Goal: Transaction & Acquisition: Book appointment/travel/reservation

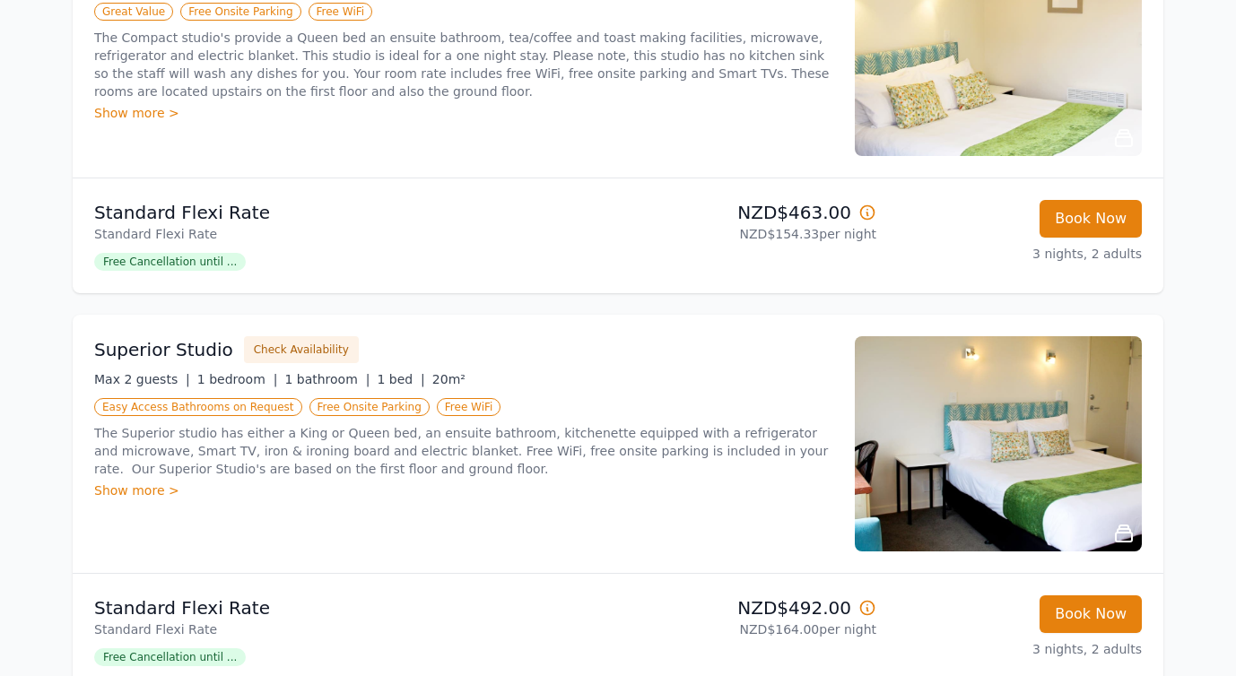
scroll to position [412, 0]
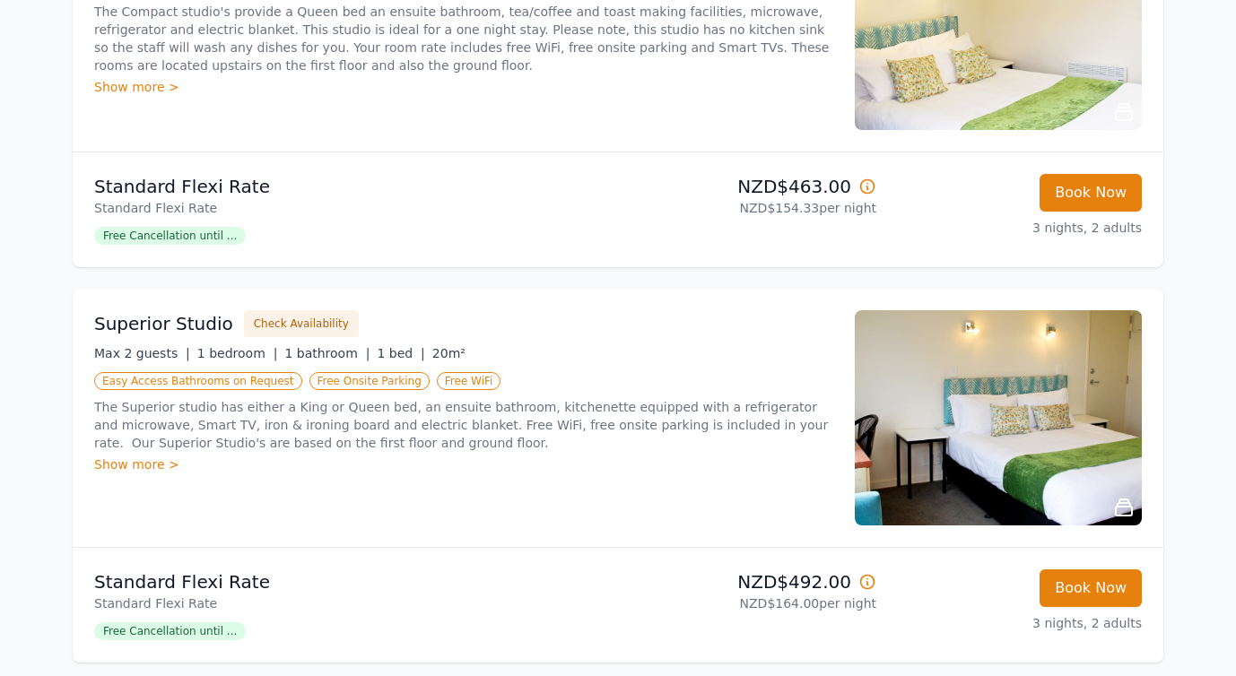
click at [194, 231] on span "Free Cancellation until ..." at bounding box center [170, 236] width 152 height 18
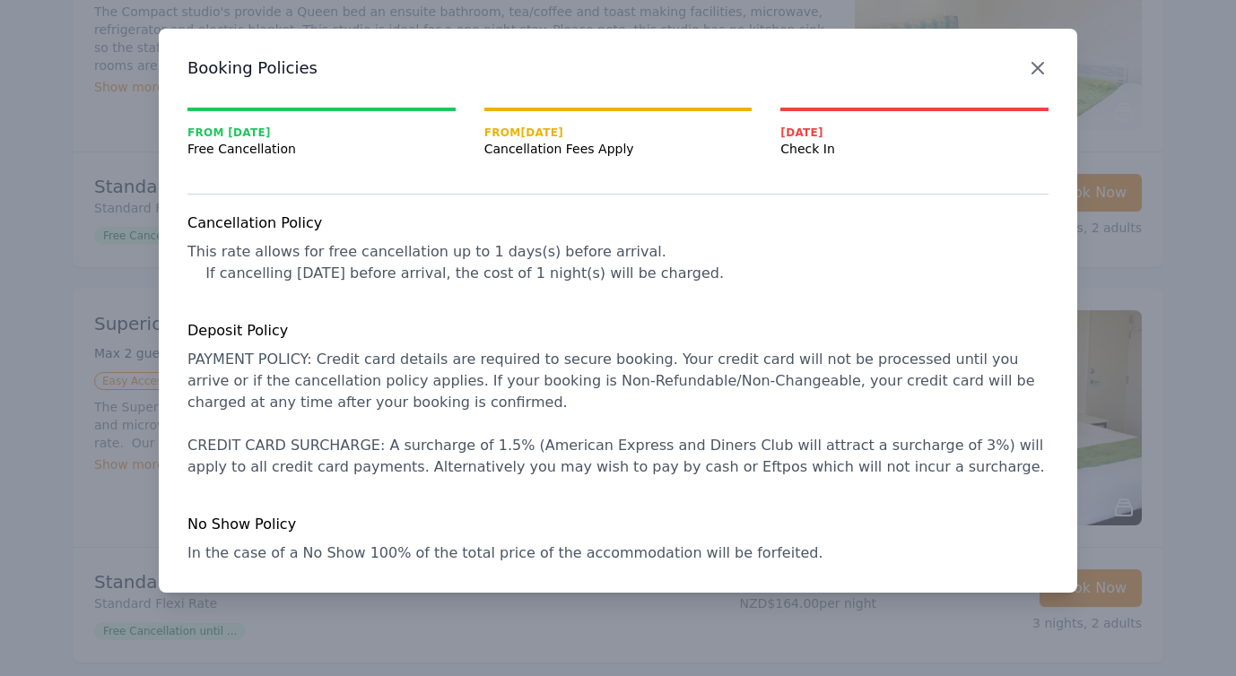
click at [1038, 66] on icon "button" at bounding box center [1038, 68] width 22 height 22
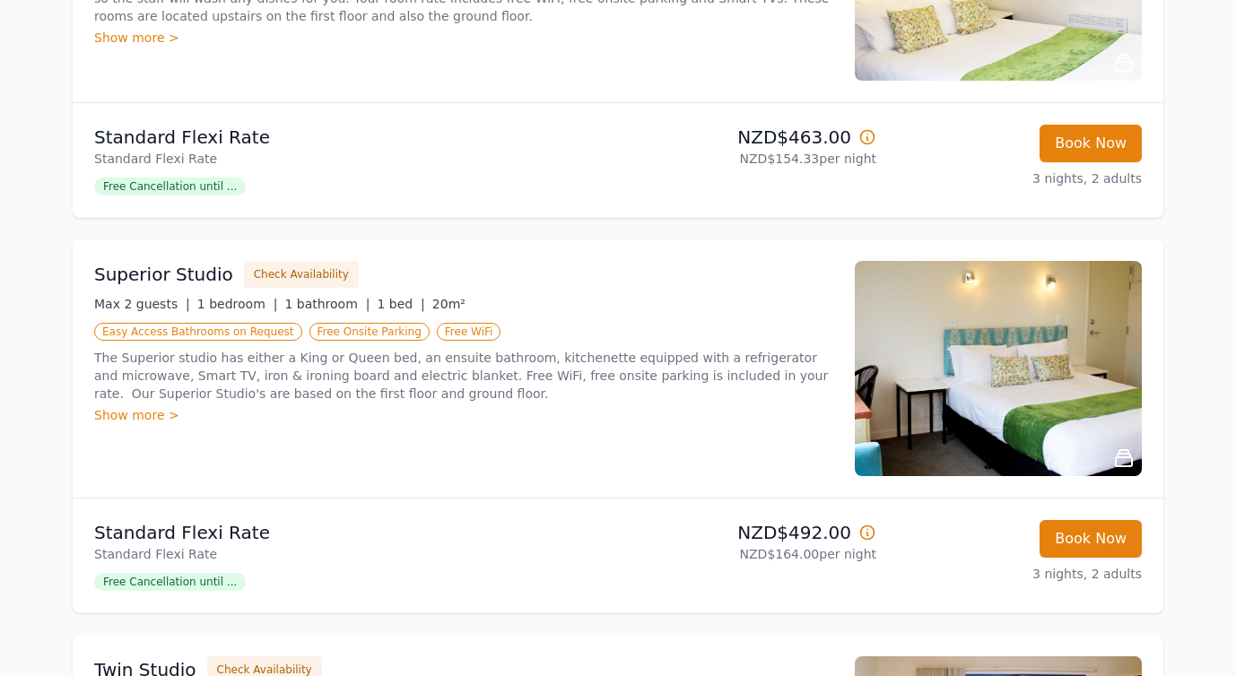
scroll to position [458, 0]
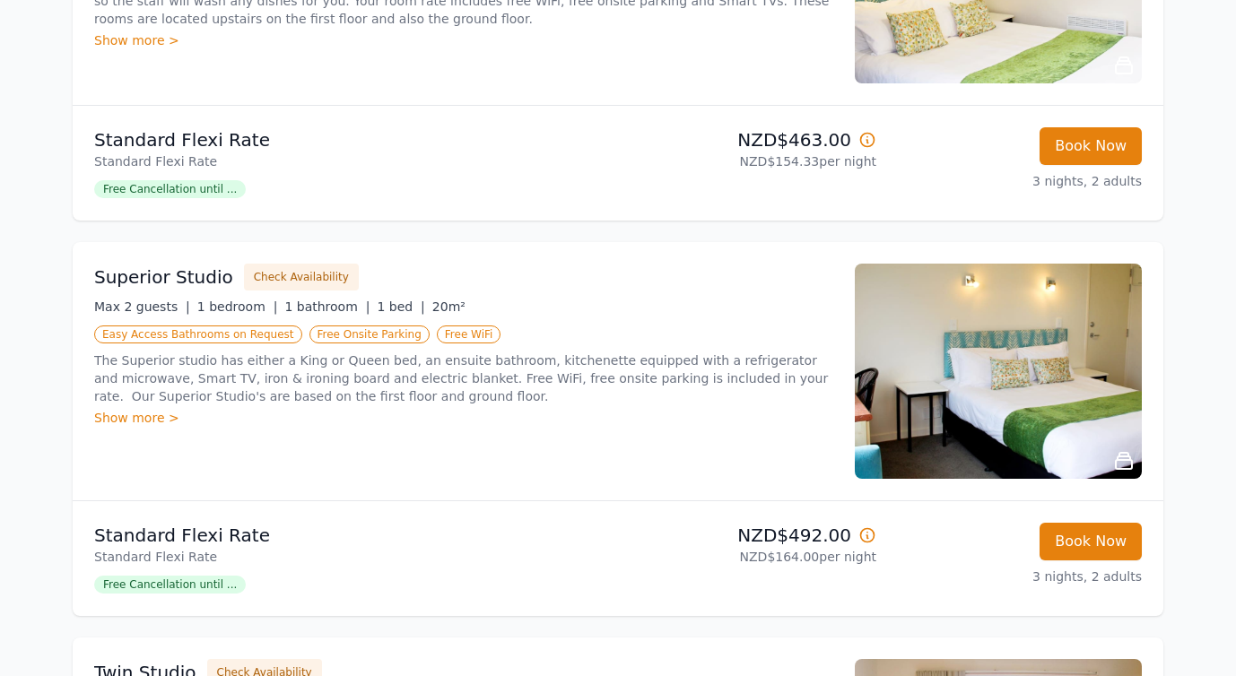
click at [1016, 381] on img at bounding box center [998, 371] width 287 height 215
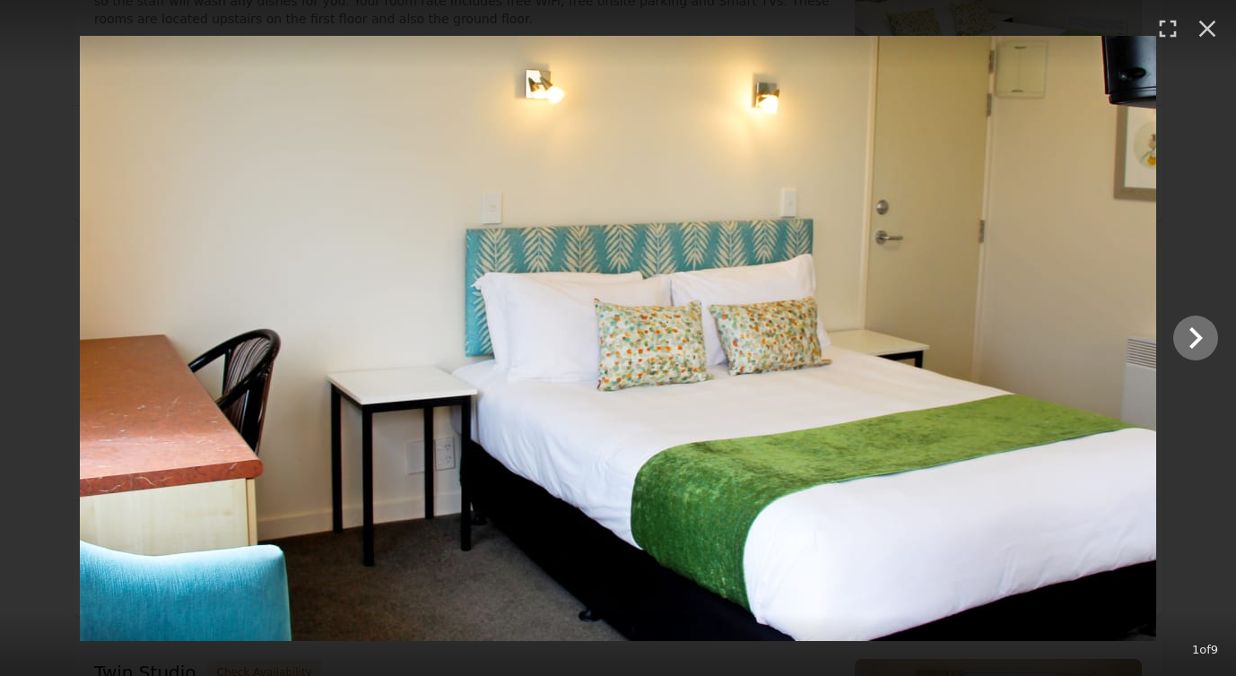
click at [1193, 339] on icon "Show slide 2 of 9" at bounding box center [1195, 338] width 43 height 43
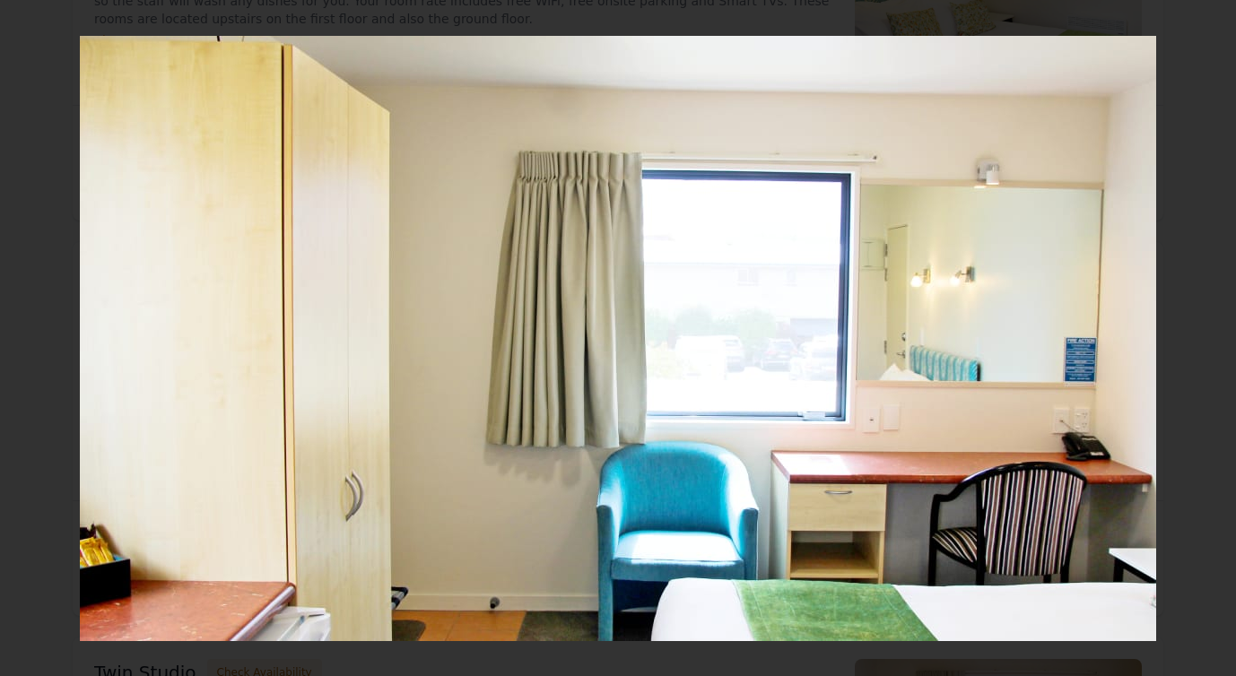
click at [1193, 339] on icon "Show slide 3 of 9" at bounding box center [1195, 338] width 43 height 43
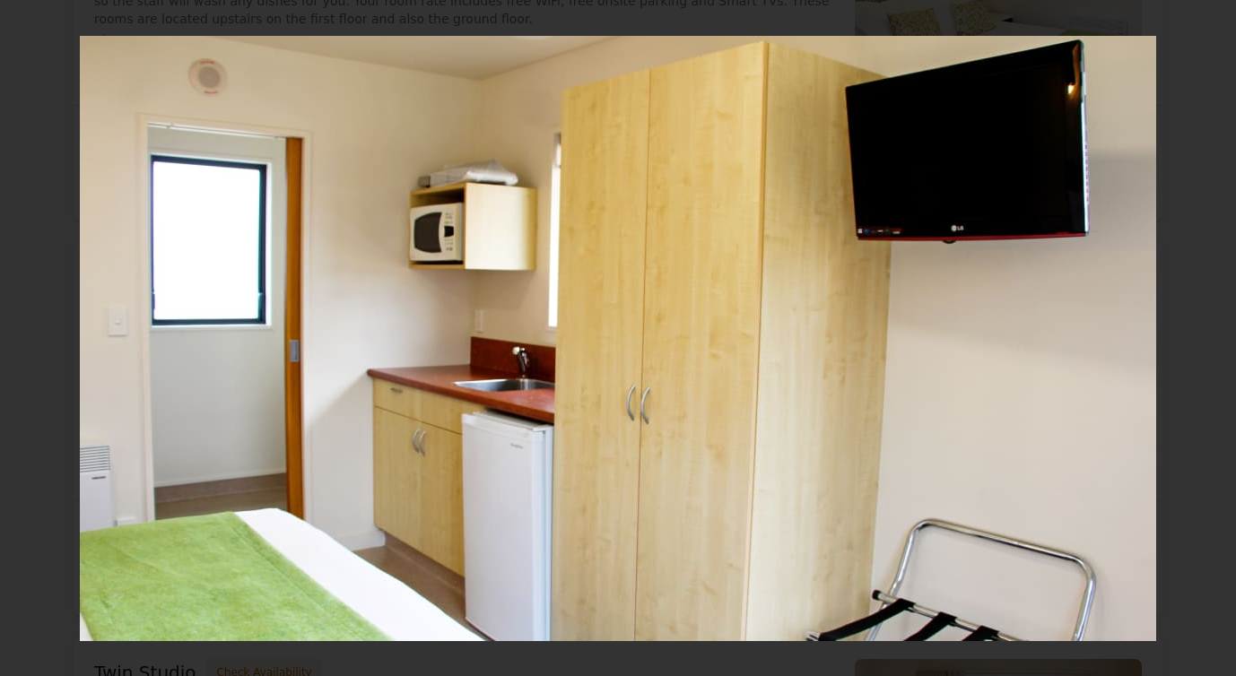
click at [1193, 339] on icon "Show slide 4 of 9" at bounding box center [1195, 338] width 43 height 43
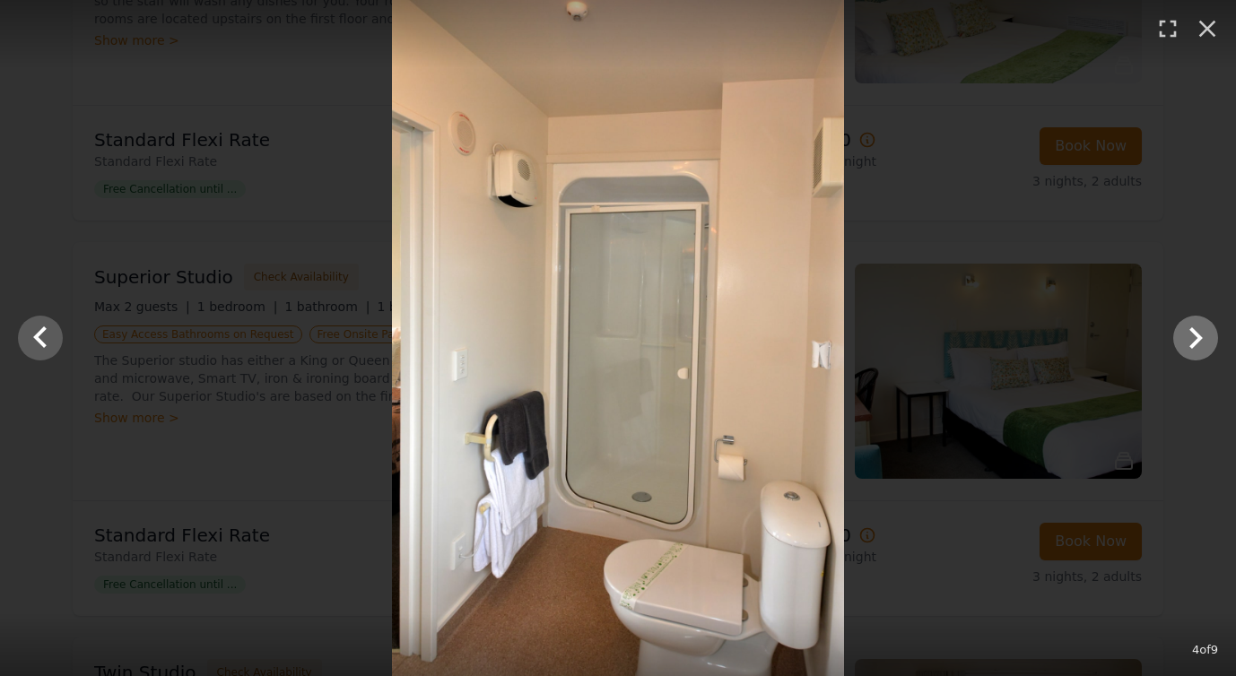
click at [1193, 338] on icon "Show slide 5 of 9" at bounding box center [1195, 338] width 43 height 43
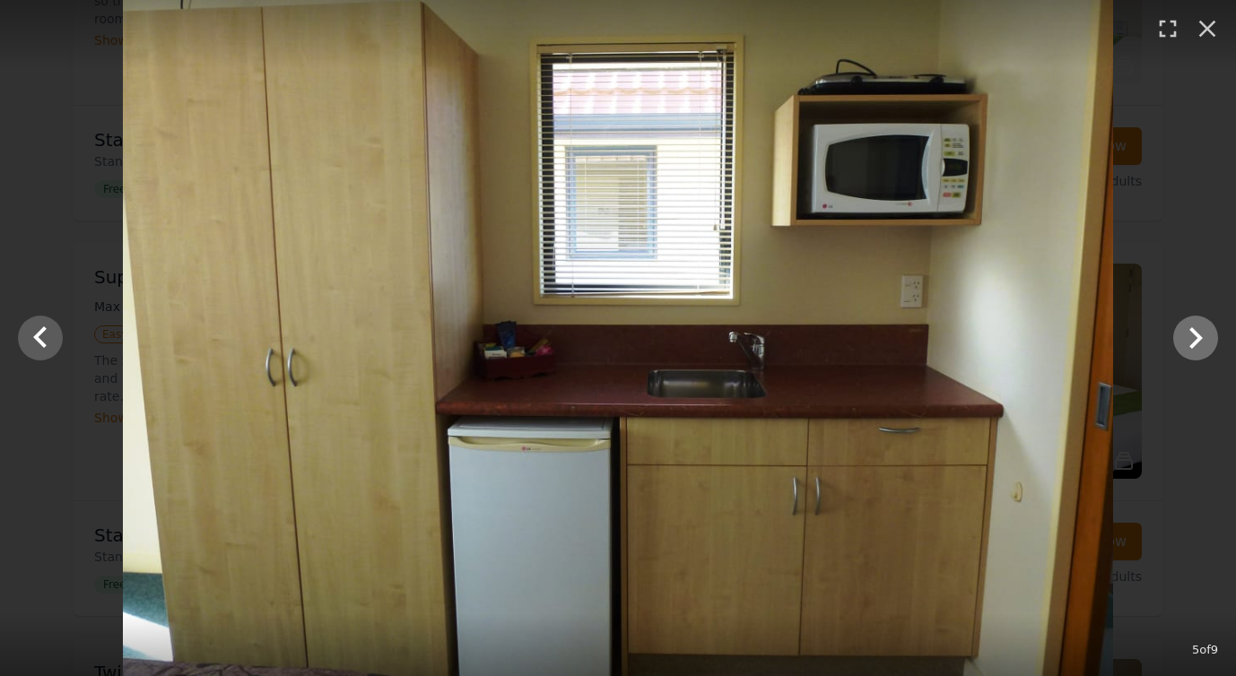
click at [1193, 338] on icon "Show slide 6 of 9" at bounding box center [1195, 338] width 43 height 43
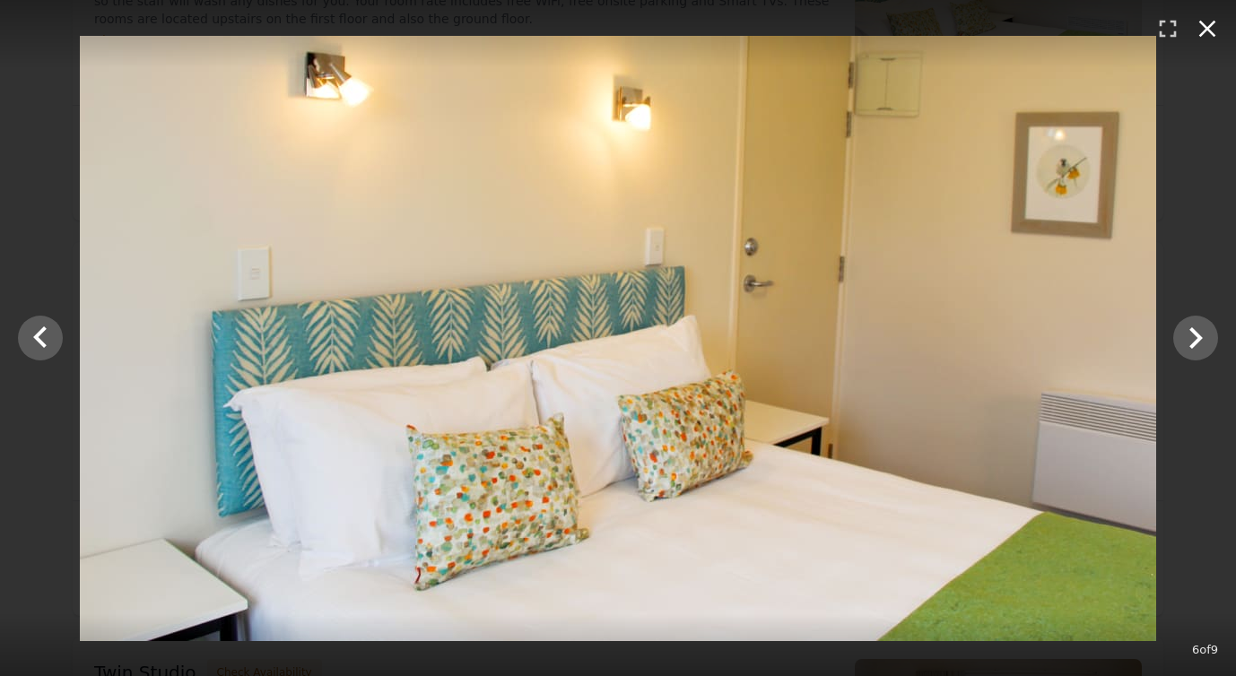
click at [1203, 26] on icon "button" at bounding box center [1207, 28] width 29 height 29
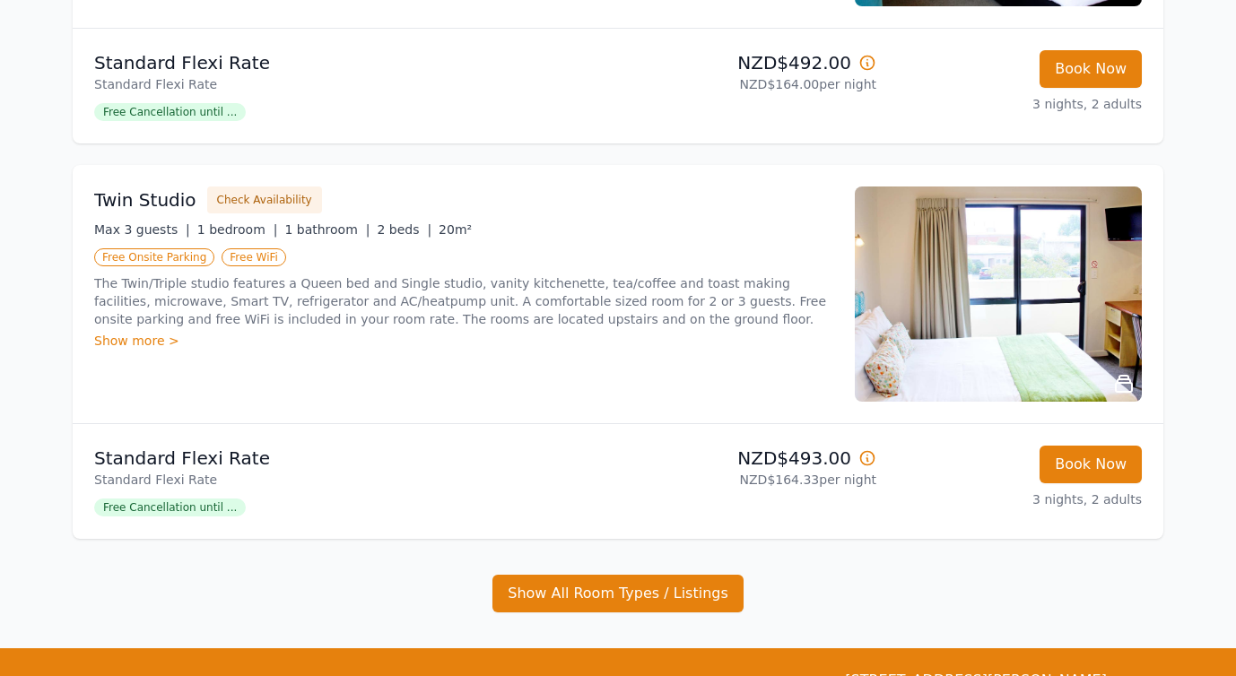
scroll to position [934, 0]
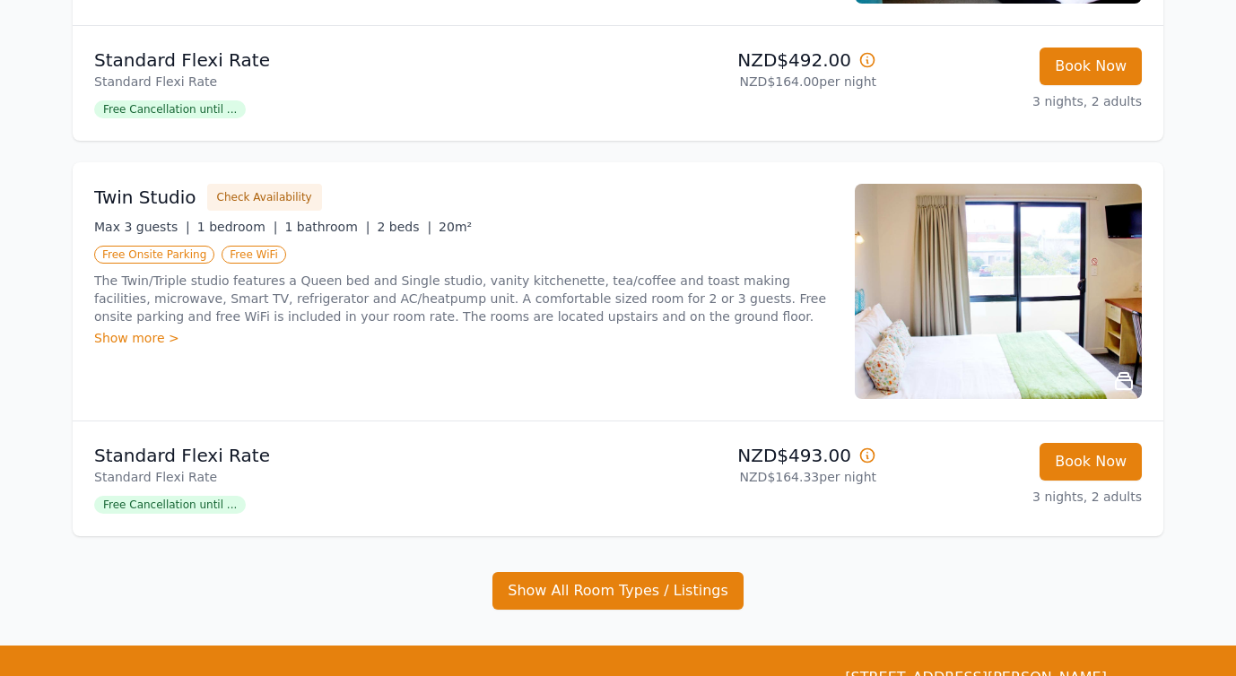
click at [1045, 310] on img at bounding box center [998, 291] width 287 height 215
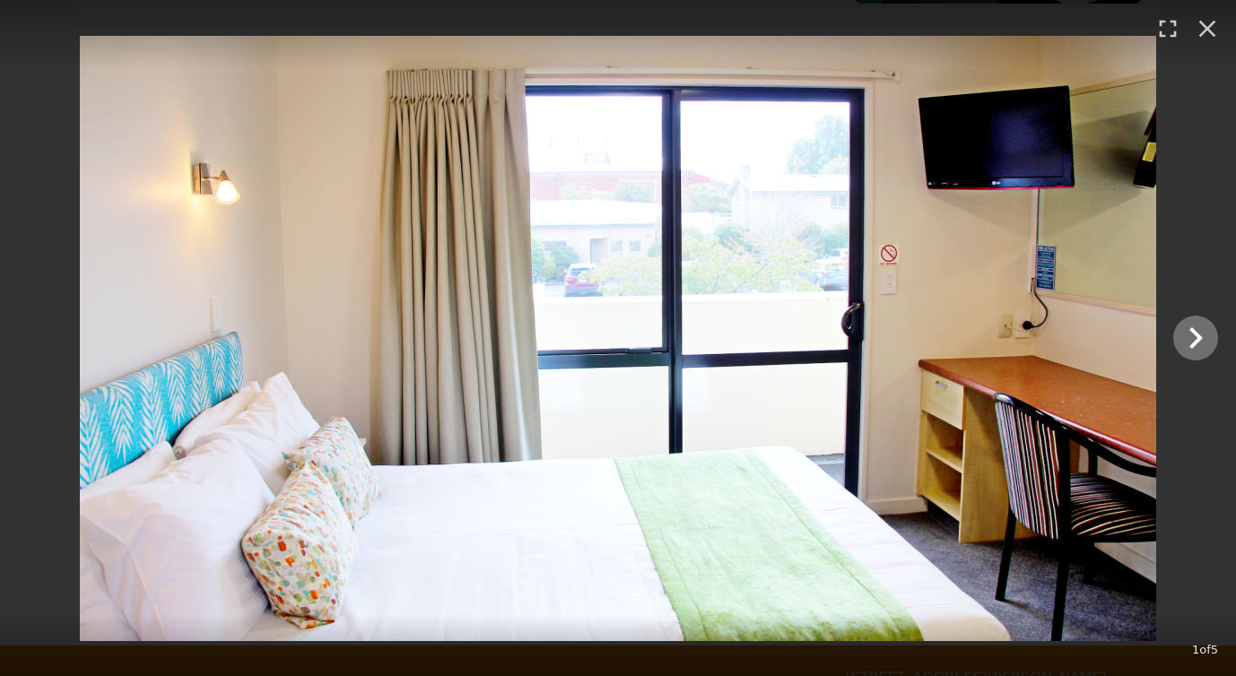
click at [1191, 338] on icon "Show slide 2 of 5" at bounding box center [1195, 338] width 43 height 43
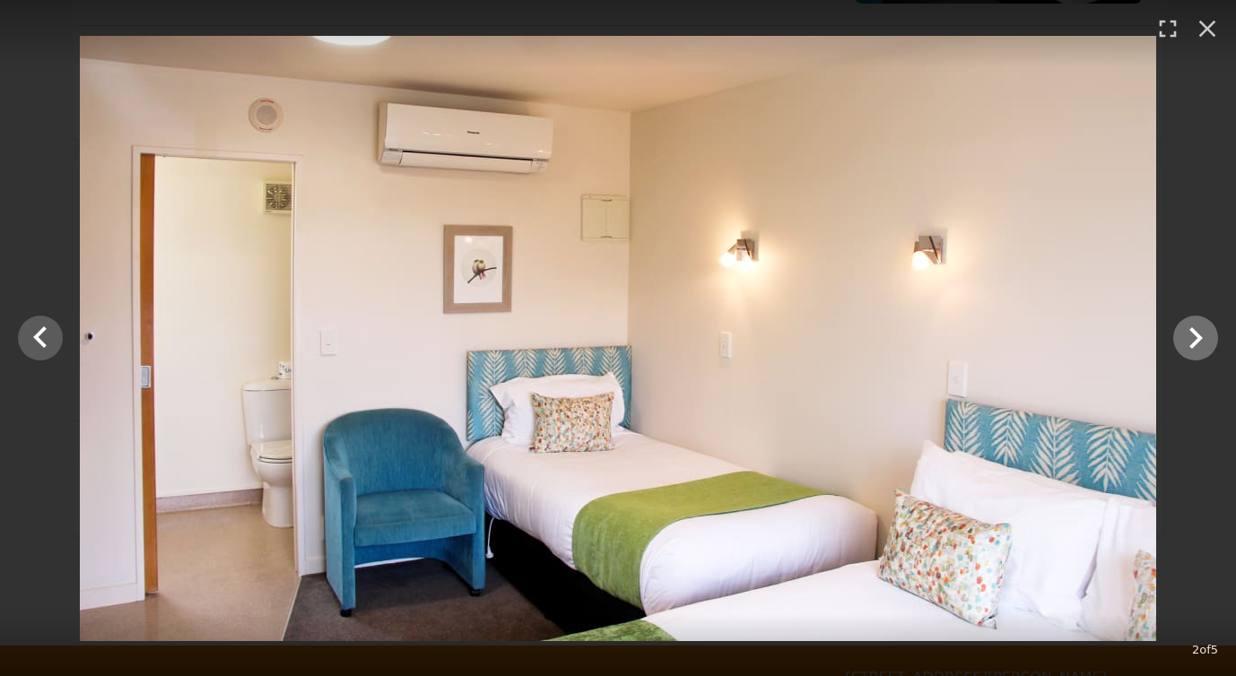
click at [1189, 339] on icon "Show slide 3 of 5" at bounding box center [1195, 338] width 43 height 43
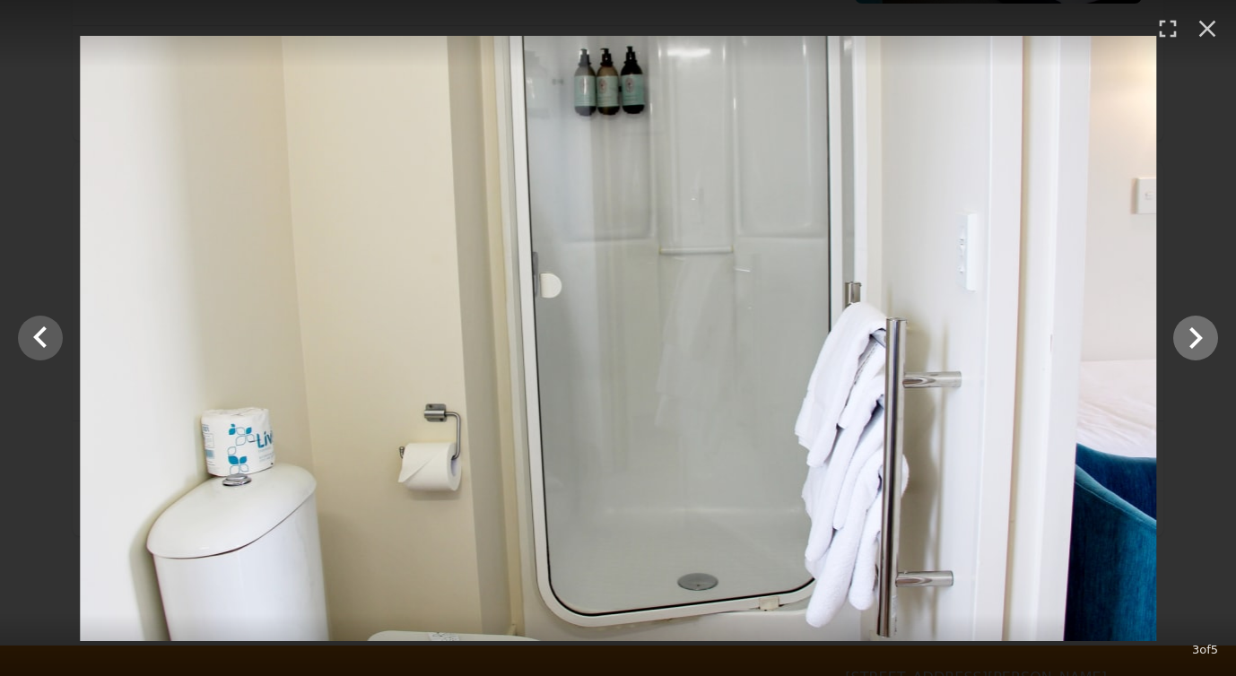
click at [1189, 339] on icon "Show slide 4 of 5" at bounding box center [1195, 338] width 43 height 43
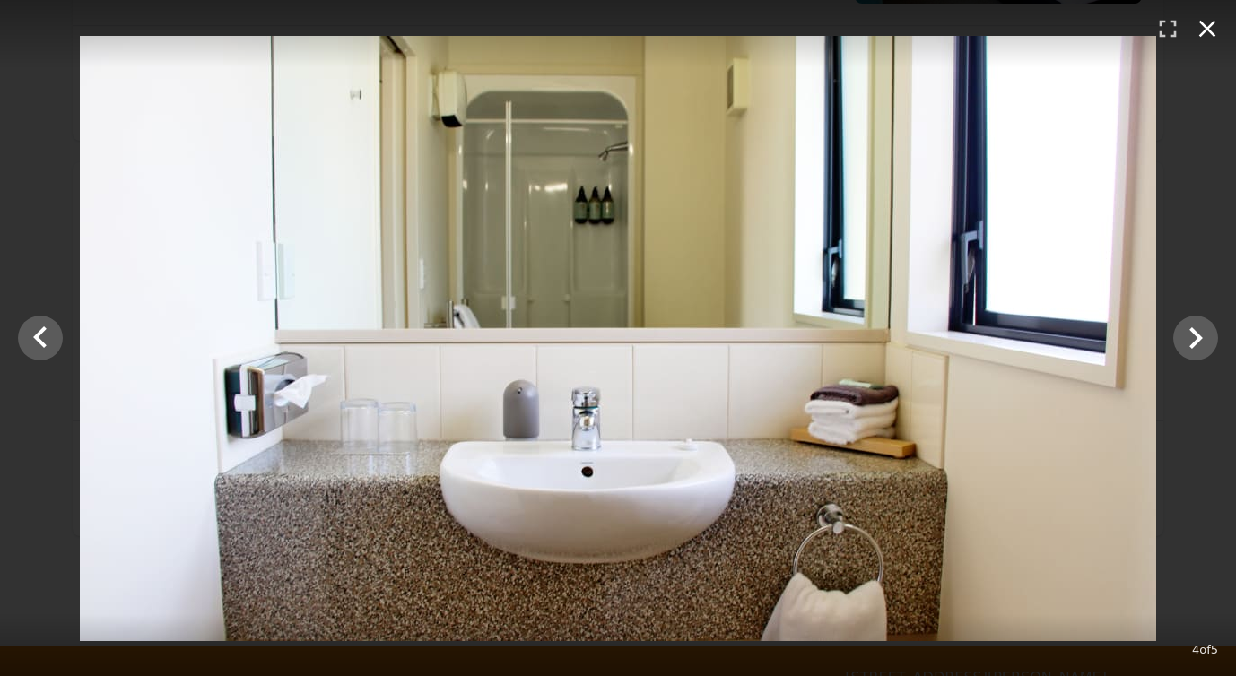
click at [1202, 23] on icon "button" at bounding box center [1207, 29] width 17 height 17
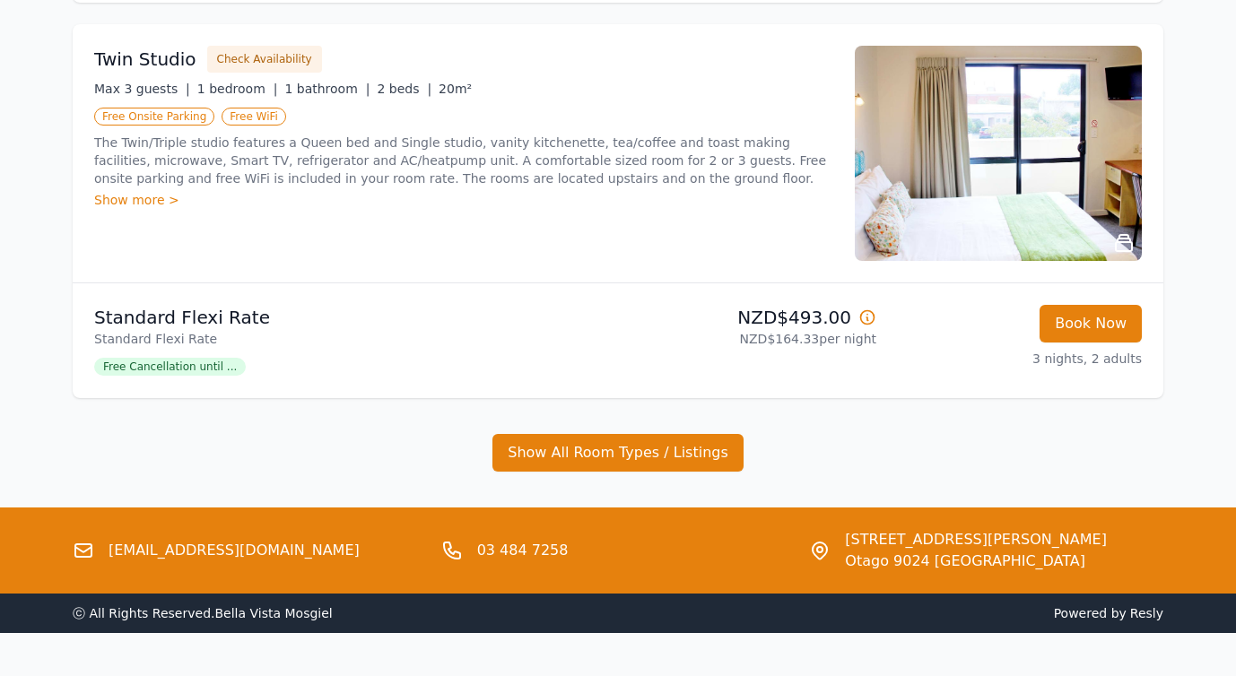
scroll to position [1075, 0]
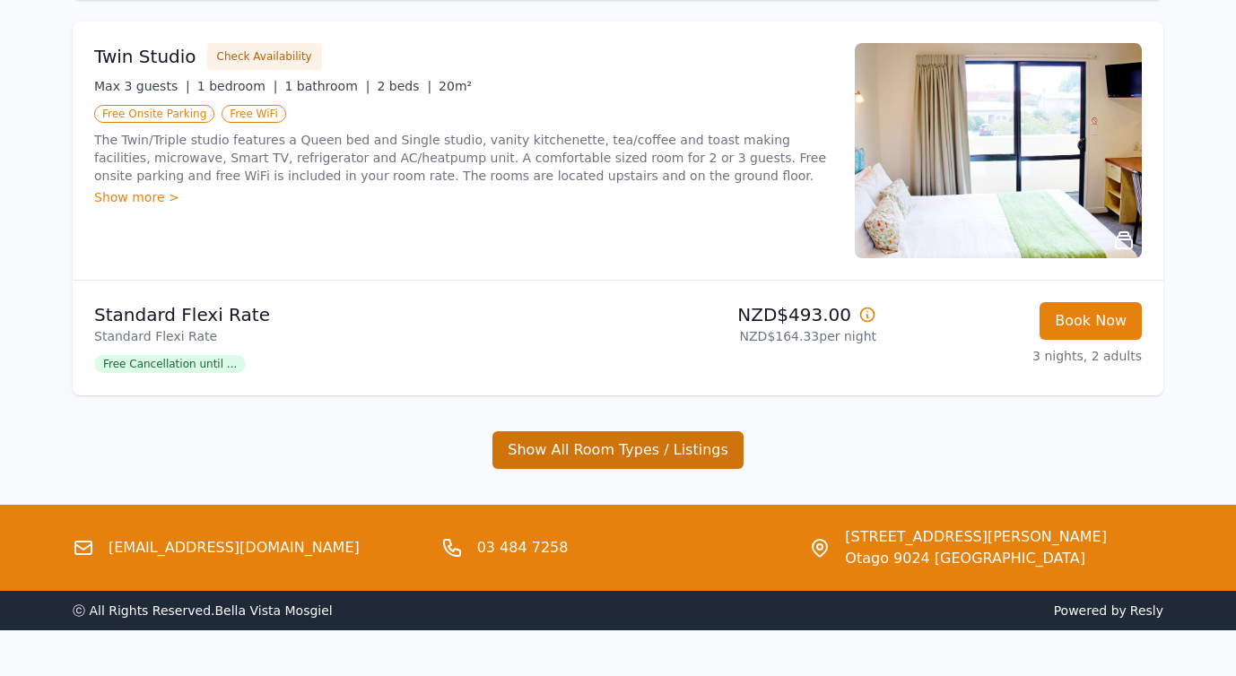
click at [595, 448] on button "Show All Room Types / Listings" at bounding box center [617, 450] width 251 height 38
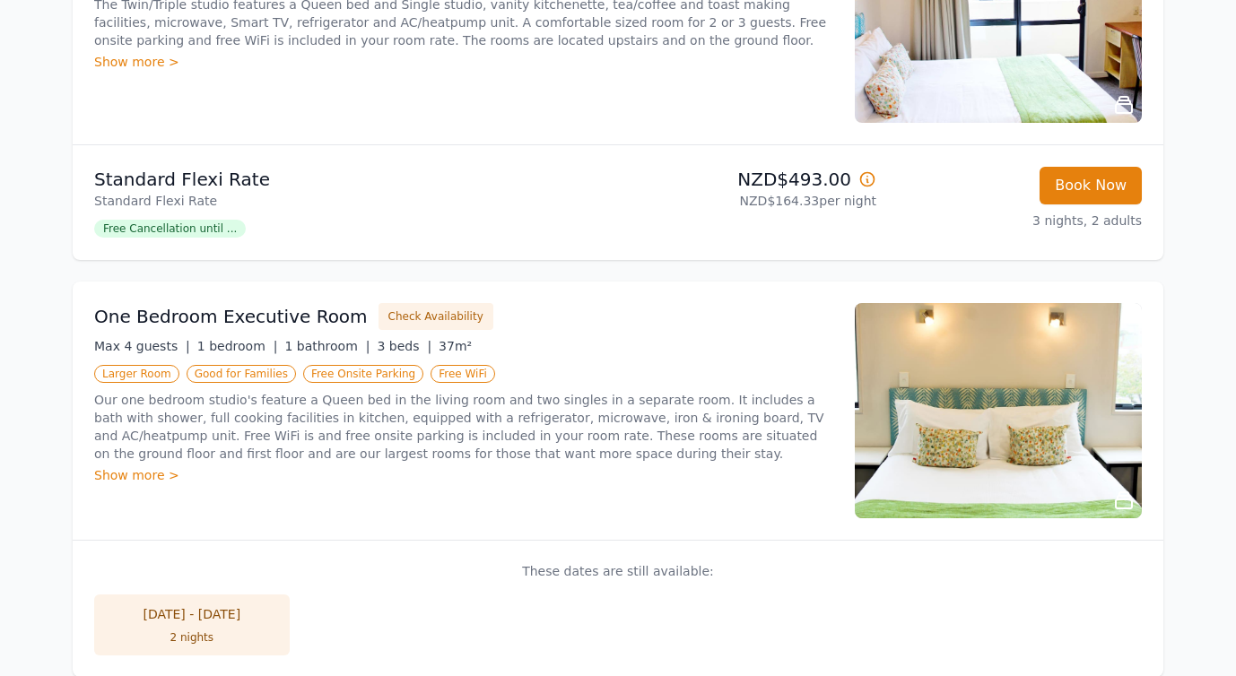
scroll to position [1211, 0]
click at [135, 478] on div "Show more >" at bounding box center [463, 475] width 739 height 18
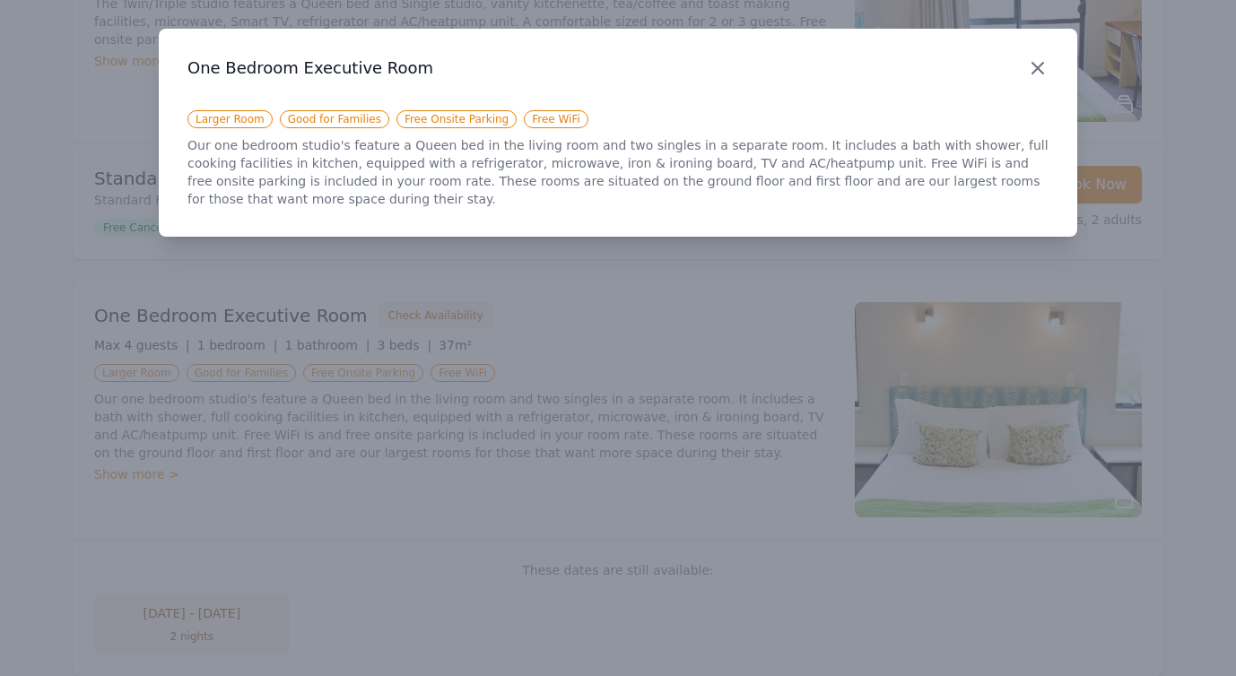
click at [1039, 64] on icon "button" at bounding box center [1038, 68] width 22 height 22
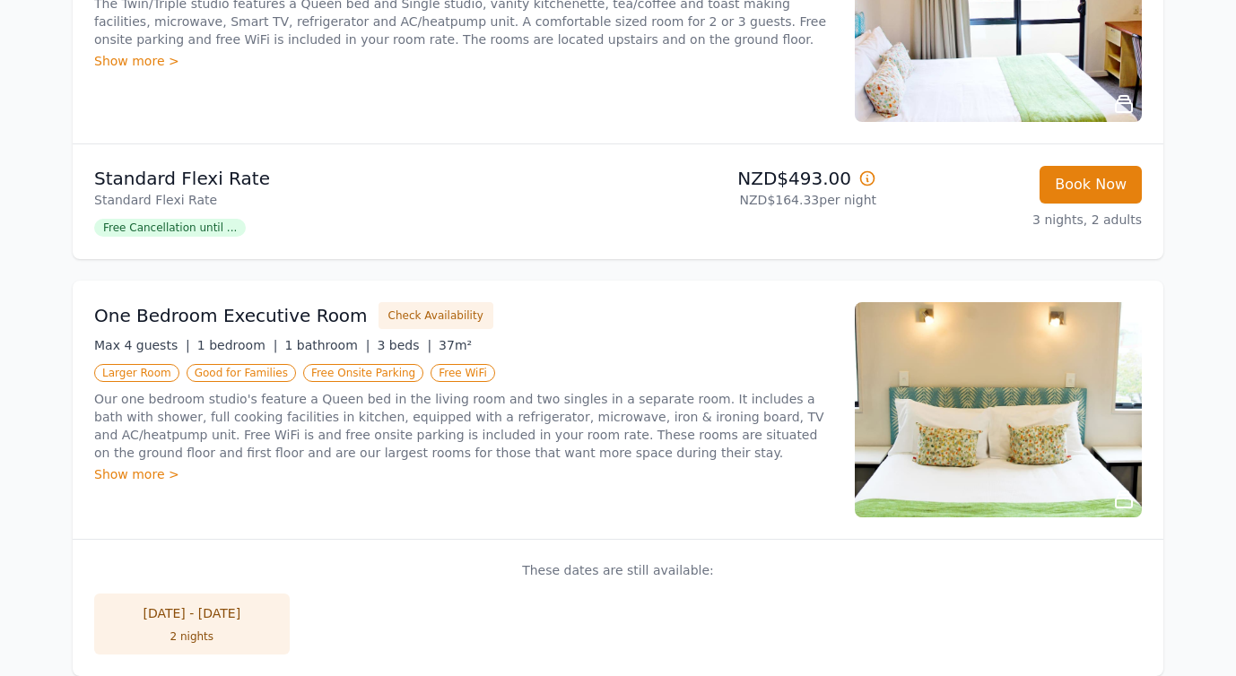
click at [1004, 449] on img at bounding box center [998, 409] width 287 height 215
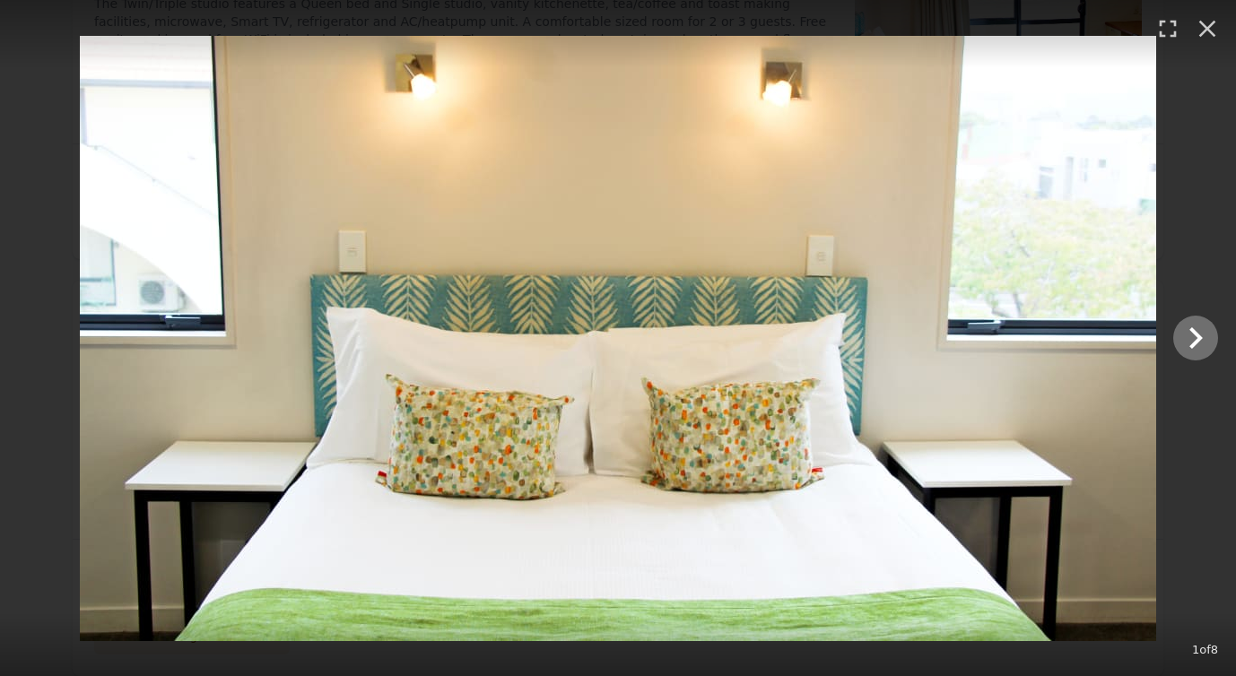
click at [1189, 335] on icon "Show slide 2 of 8" at bounding box center [1195, 338] width 43 height 43
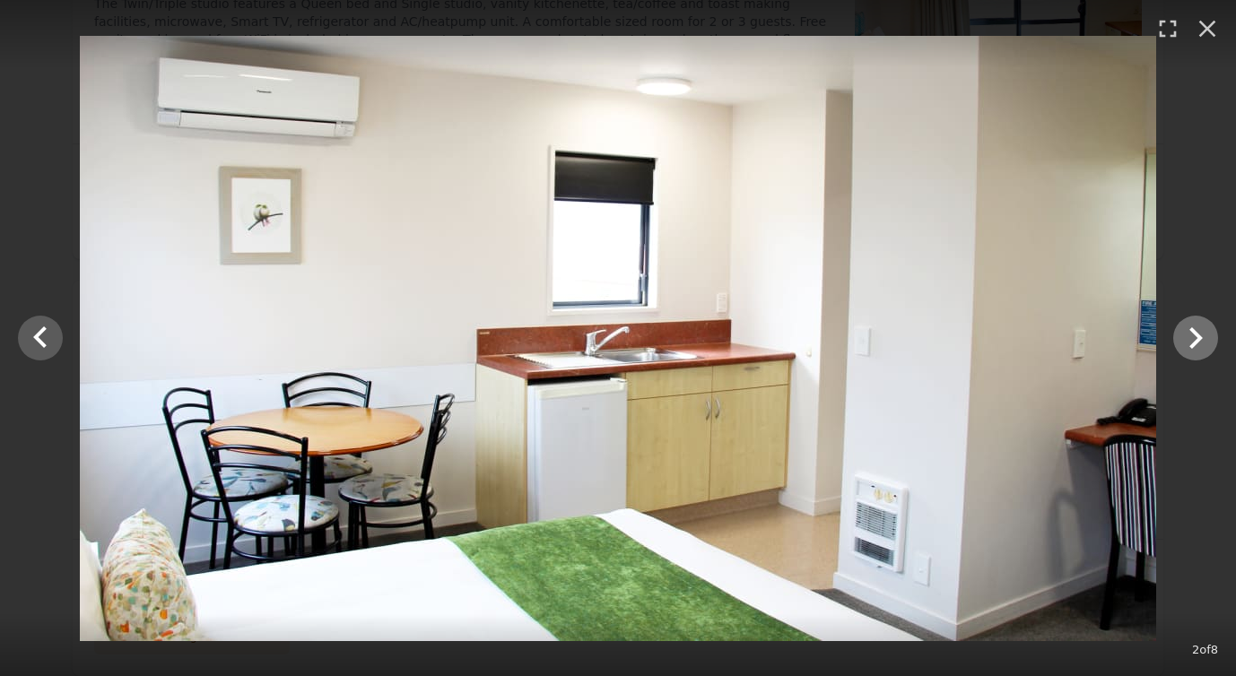
click at [1191, 334] on icon "Show slide 3 of 8" at bounding box center [1195, 338] width 43 height 43
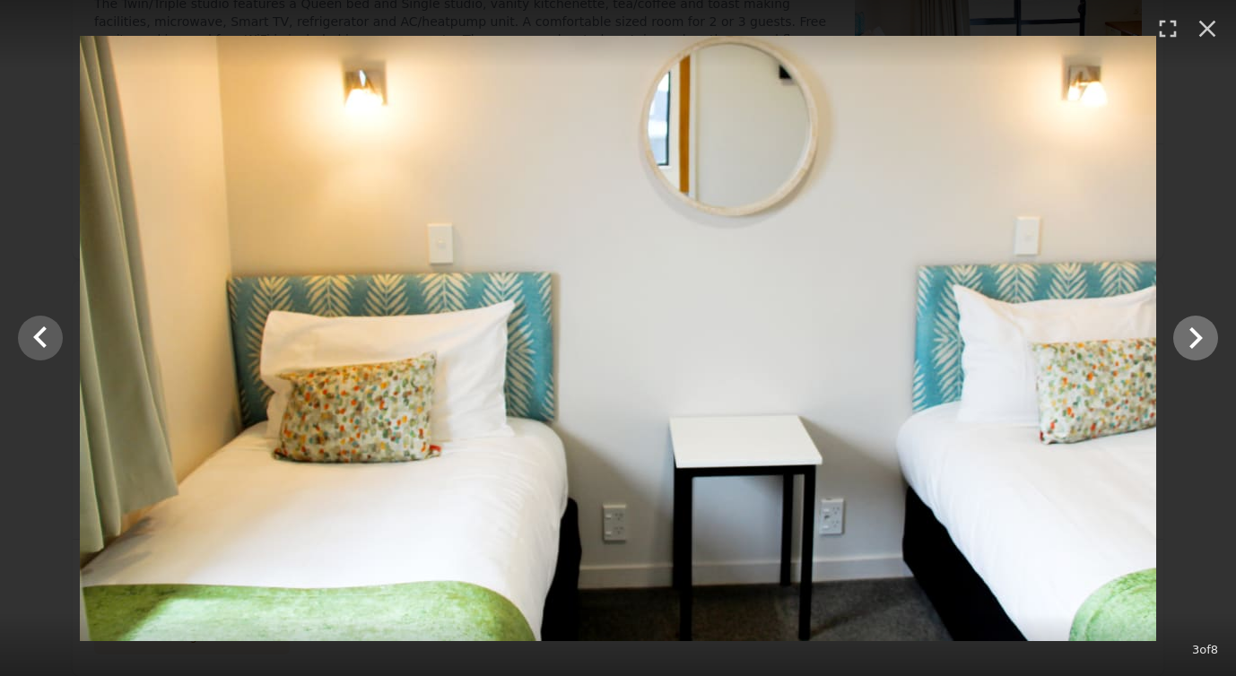
click at [1191, 333] on icon "Show slide 4 of 8" at bounding box center [1195, 338] width 43 height 43
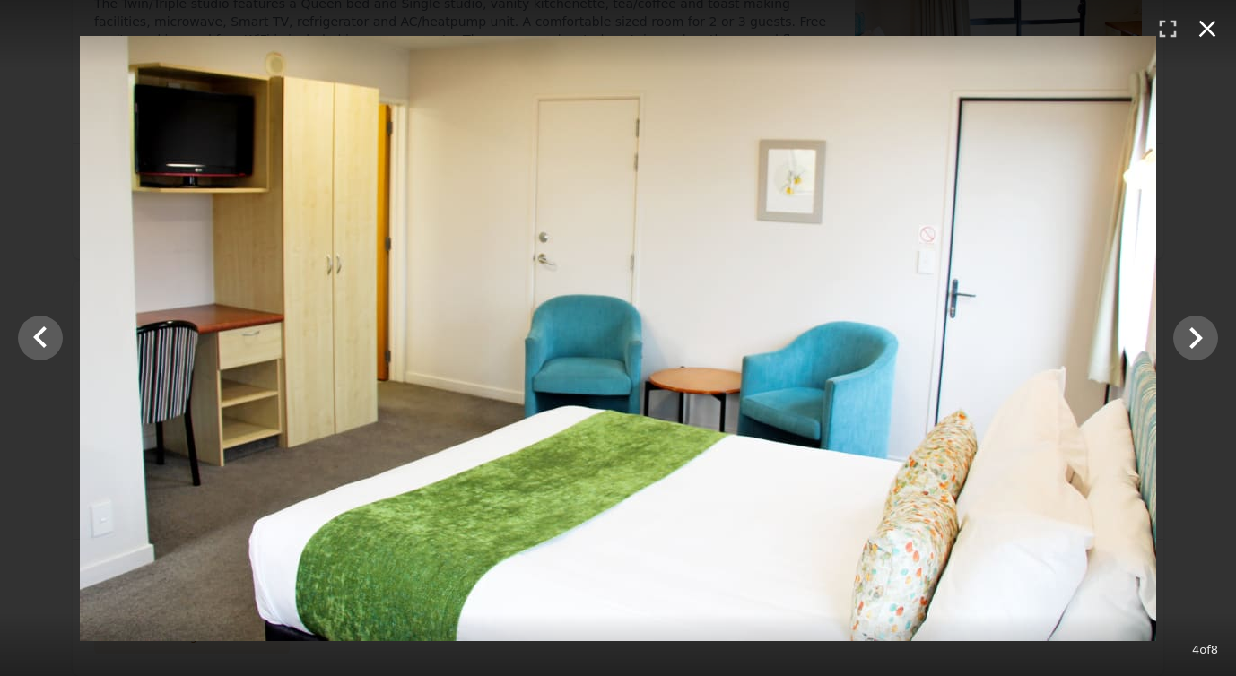
click at [1205, 28] on icon "button" at bounding box center [1207, 28] width 29 height 29
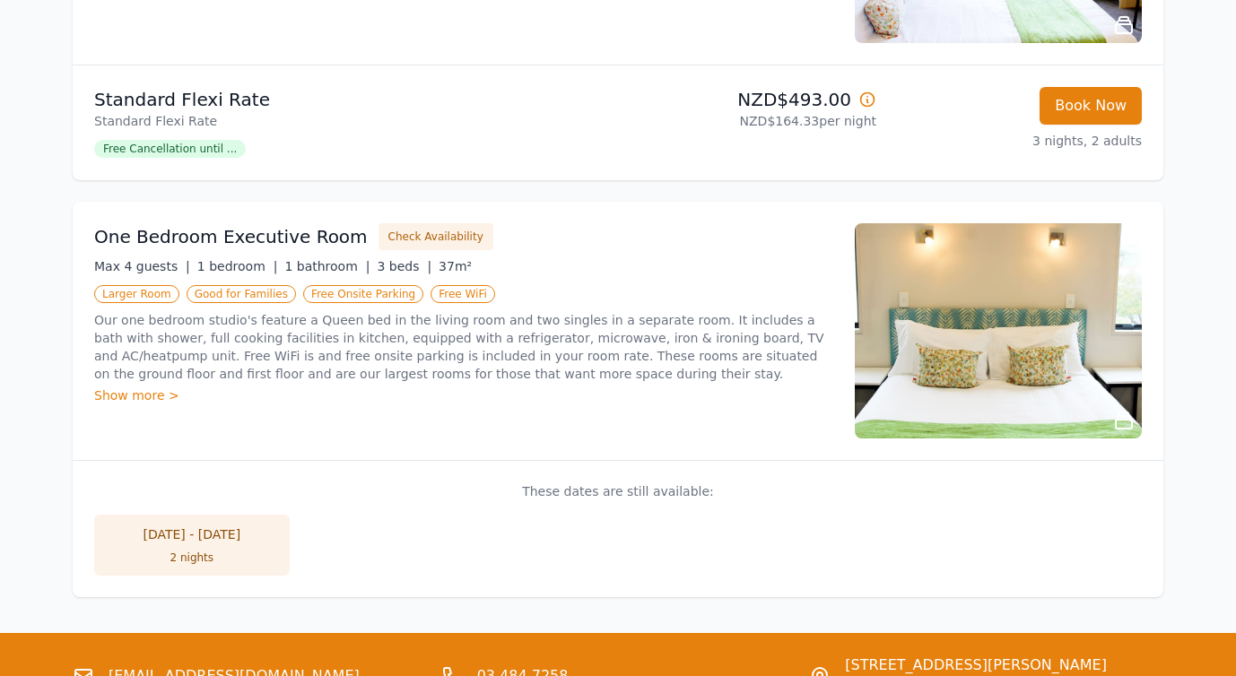
scroll to position [1311, 0]
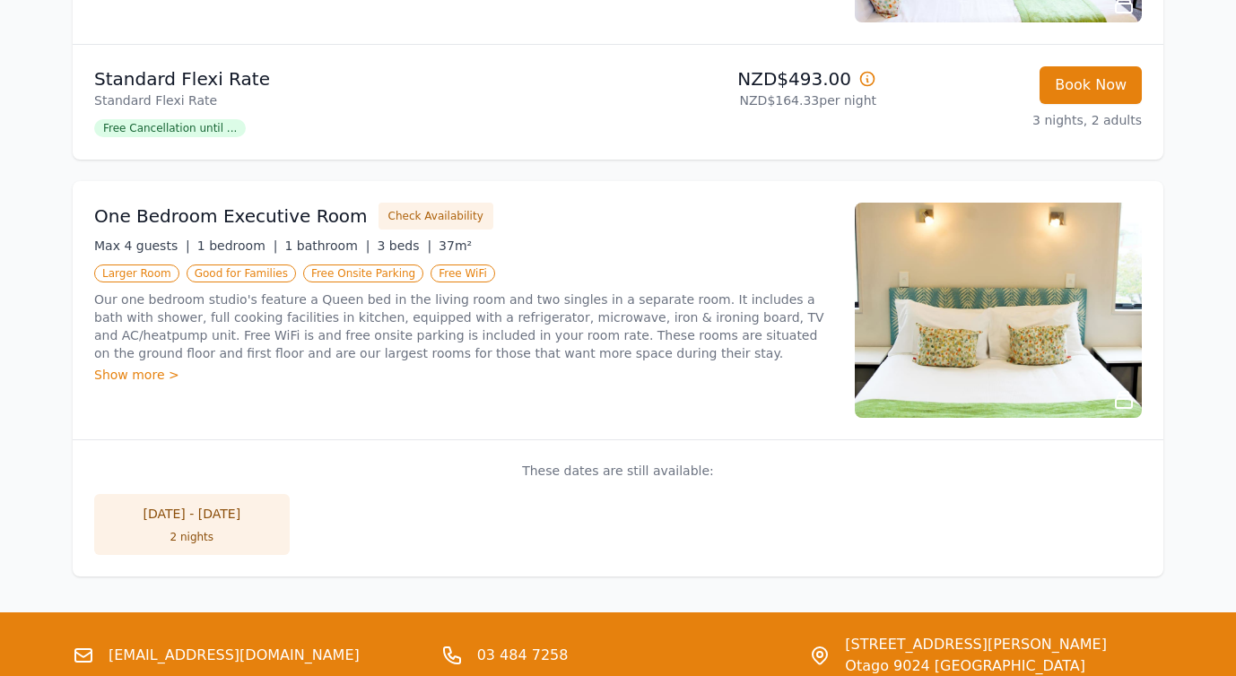
click at [192, 518] on div "[DATE] - [DATE]" at bounding box center [192, 514] width 160 height 18
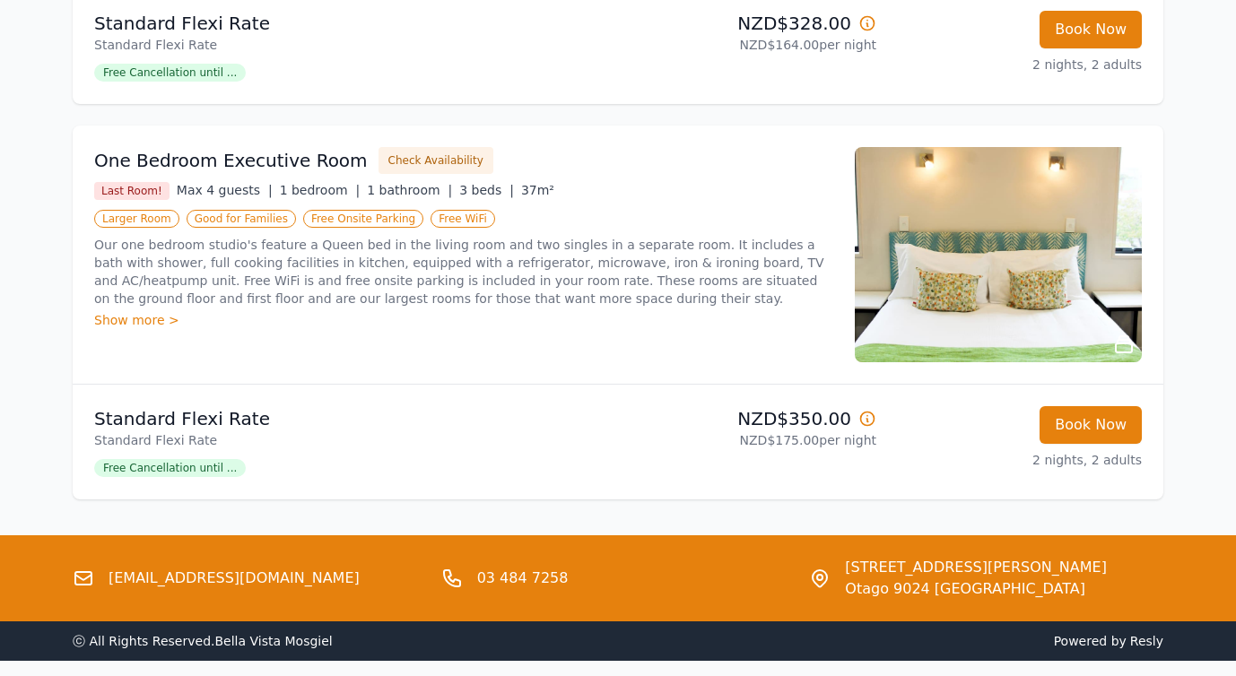
scroll to position [1367, 0]
